Goal: Check status

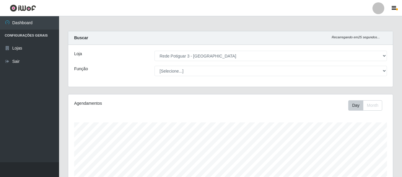
select select "103"
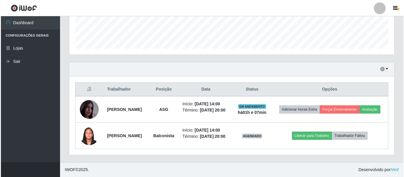
scroll to position [123, 325]
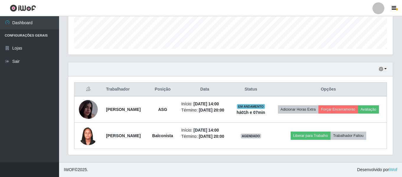
click at [87, 104] on img at bounding box center [88, 110] width 19 height 34
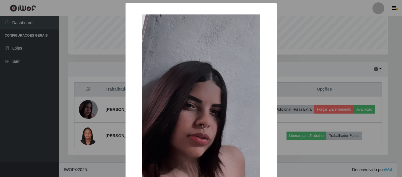
scroll to position [123, 321]
click at [37, 112] on div "× OK Cancel" at bounding box center [202, 88] width 404 height 177
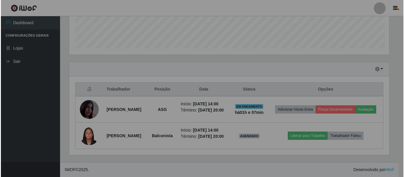
scroll to position [123, 325]
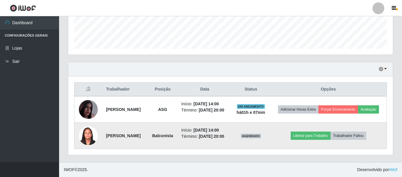
click at [83, 137] on img at bounding box center [88, 136] width 19 height 32
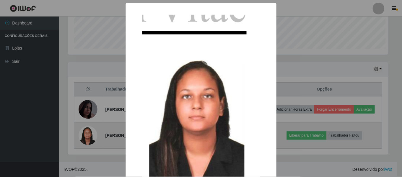
scroll to position [123, 321]
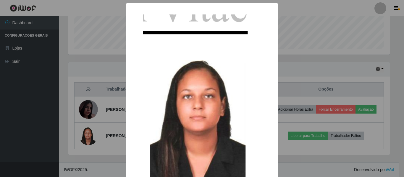
click at [44, 120] on div "× OK Cancel" at bounding box center [202, 88] width 404 height 177
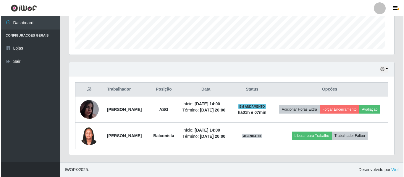
scroll to position [123, 325]
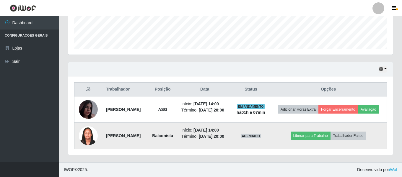
click at [89, 135] on img at bounding box center [88, 136] width 19 height 32
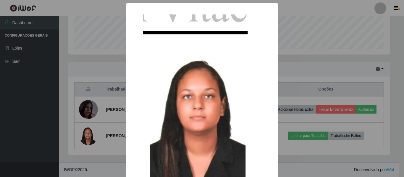
click at [35, 116] on div "× OK Cancel" at bounding box center [202, 88] width 404 height 177
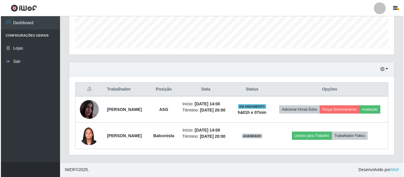
scroll to position [123, 325]
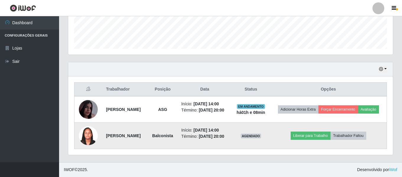
click at [84, 136] on img at bounding box center [88, 136] width 19 height 32
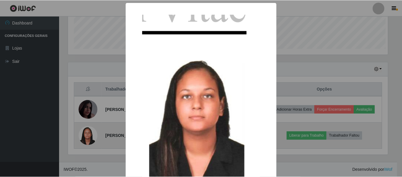
scroll to position [123, 321]
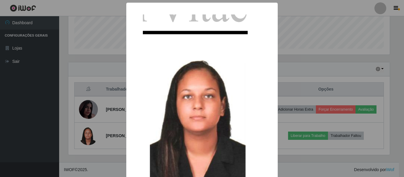
click at [42, 123] on div "× OK Cancel" at bounding box center [202, 88] width 404 height 177
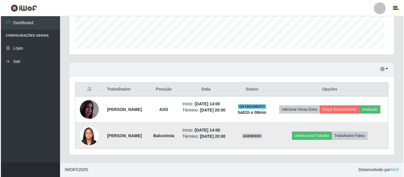
scroll to position [123, 325]
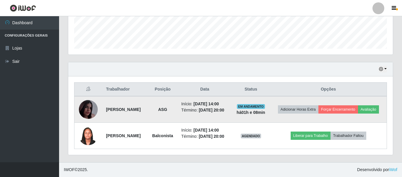
click at [89, 102] on img at bounding box center [88, 110] width 19 height 34
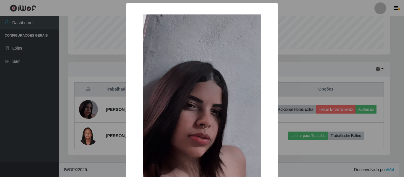
click at [25, 103] on div "× OK Cancel" at bounding box center [202, 88] width 404 height 177
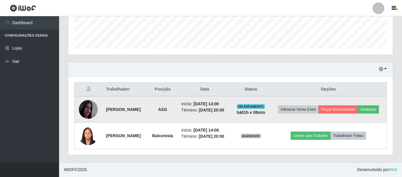
scroll to position [123, 325]
